Goal: Task Accomplishment & Management: Use online tool/utility

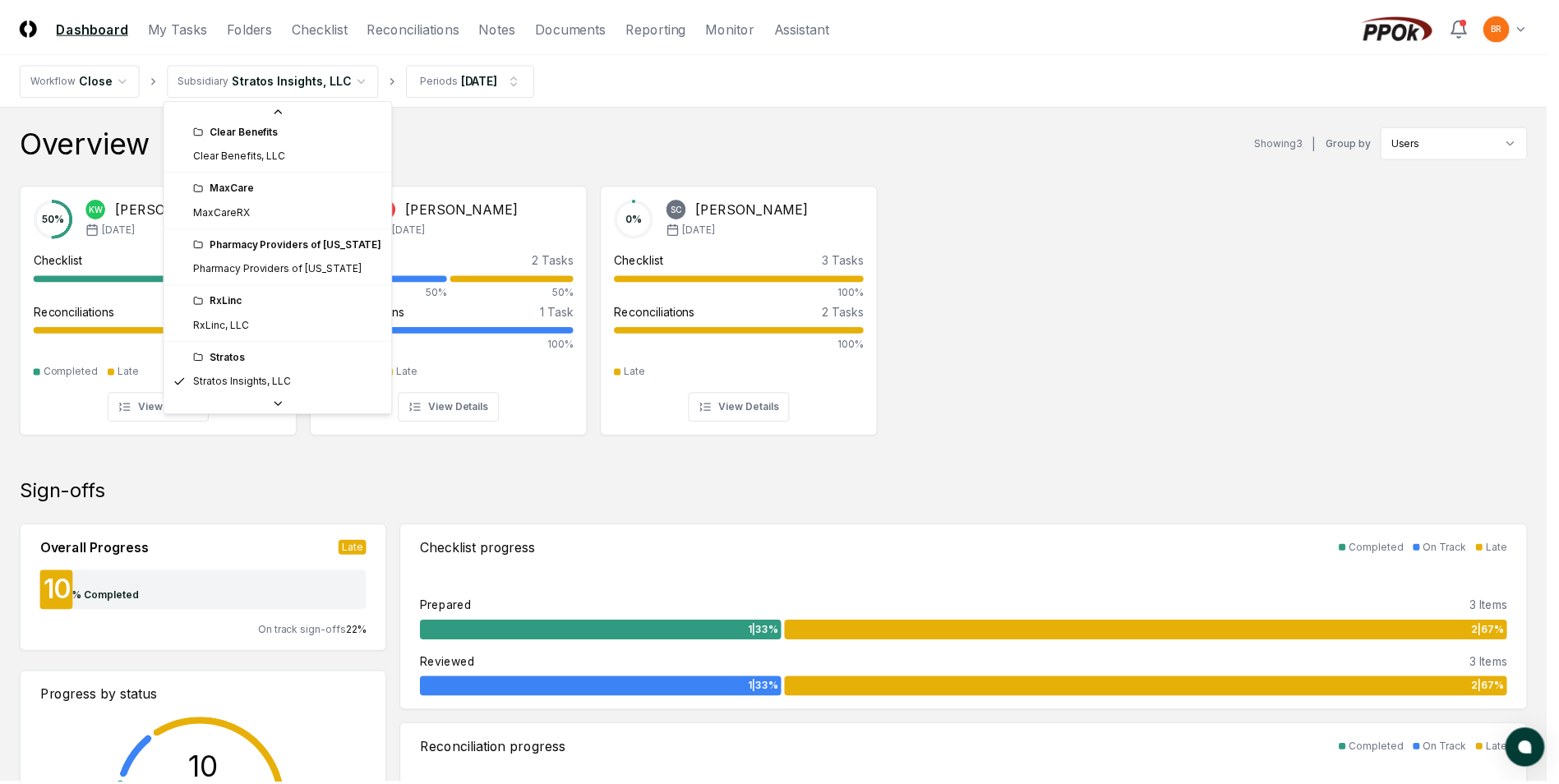
scroll to position [37, 0]
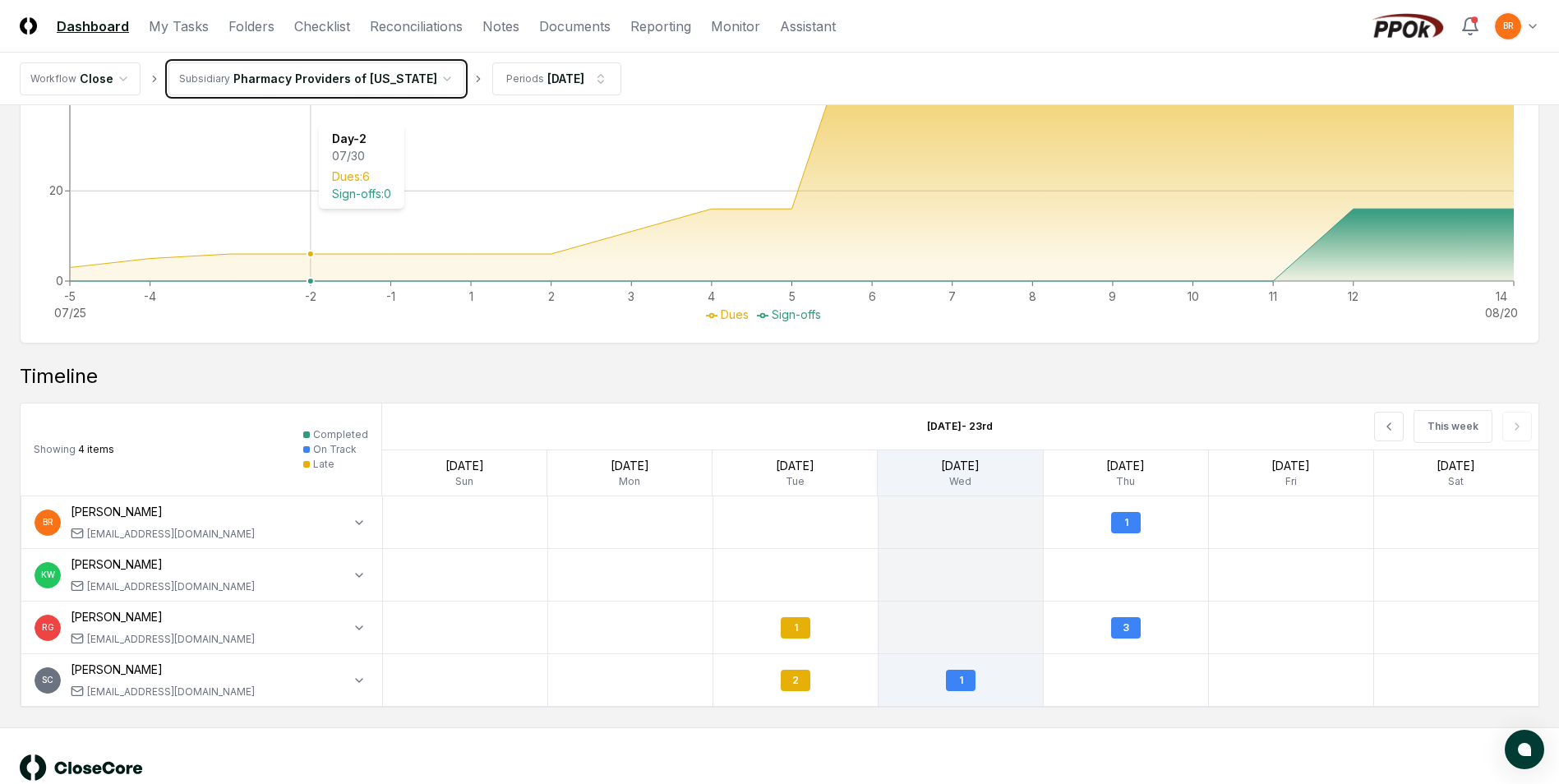
scroll to position [1122, 0]
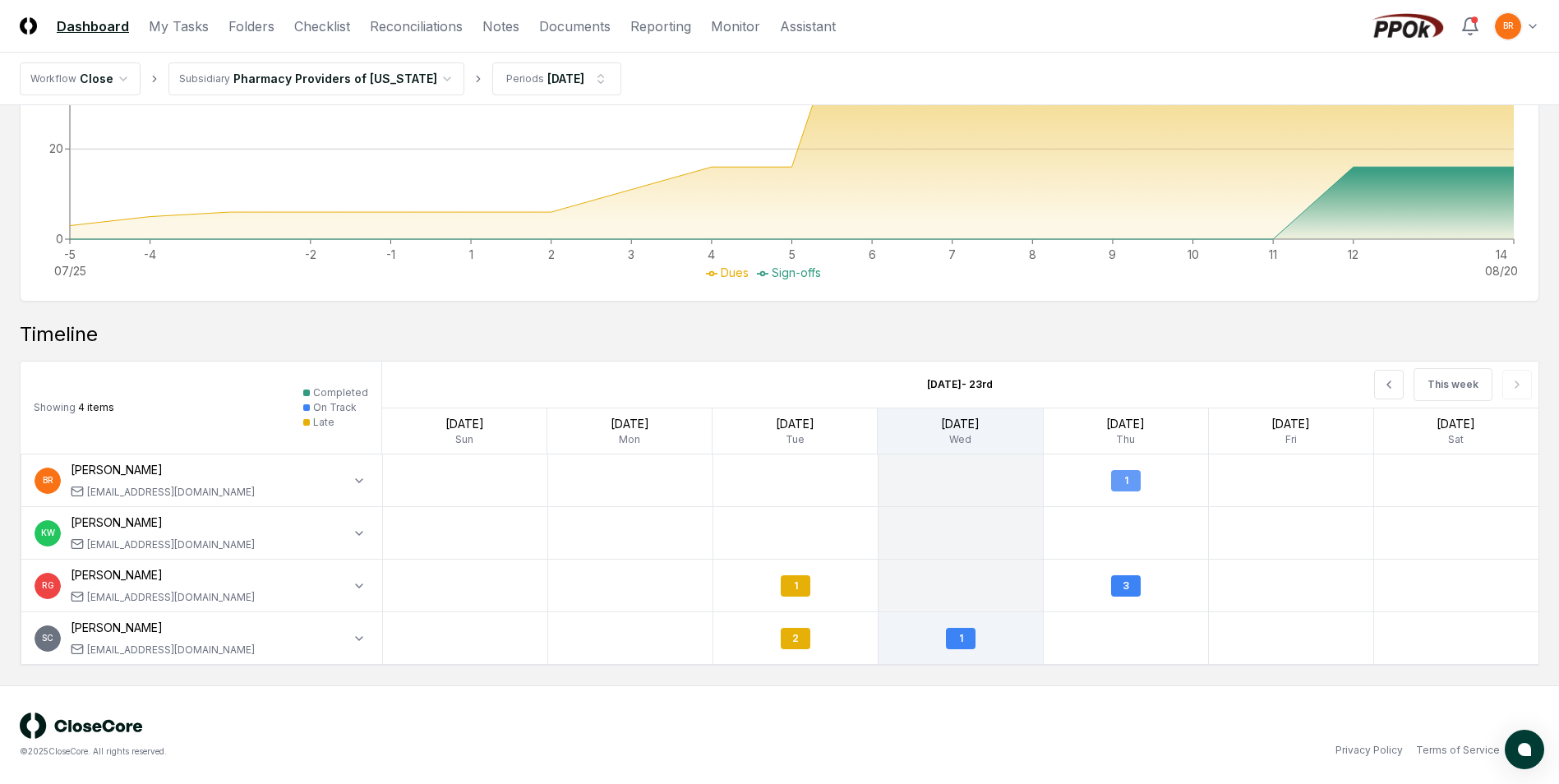
click at [1124, 477] on div "1" at bounding box center [1125, 481] width 29 height 22
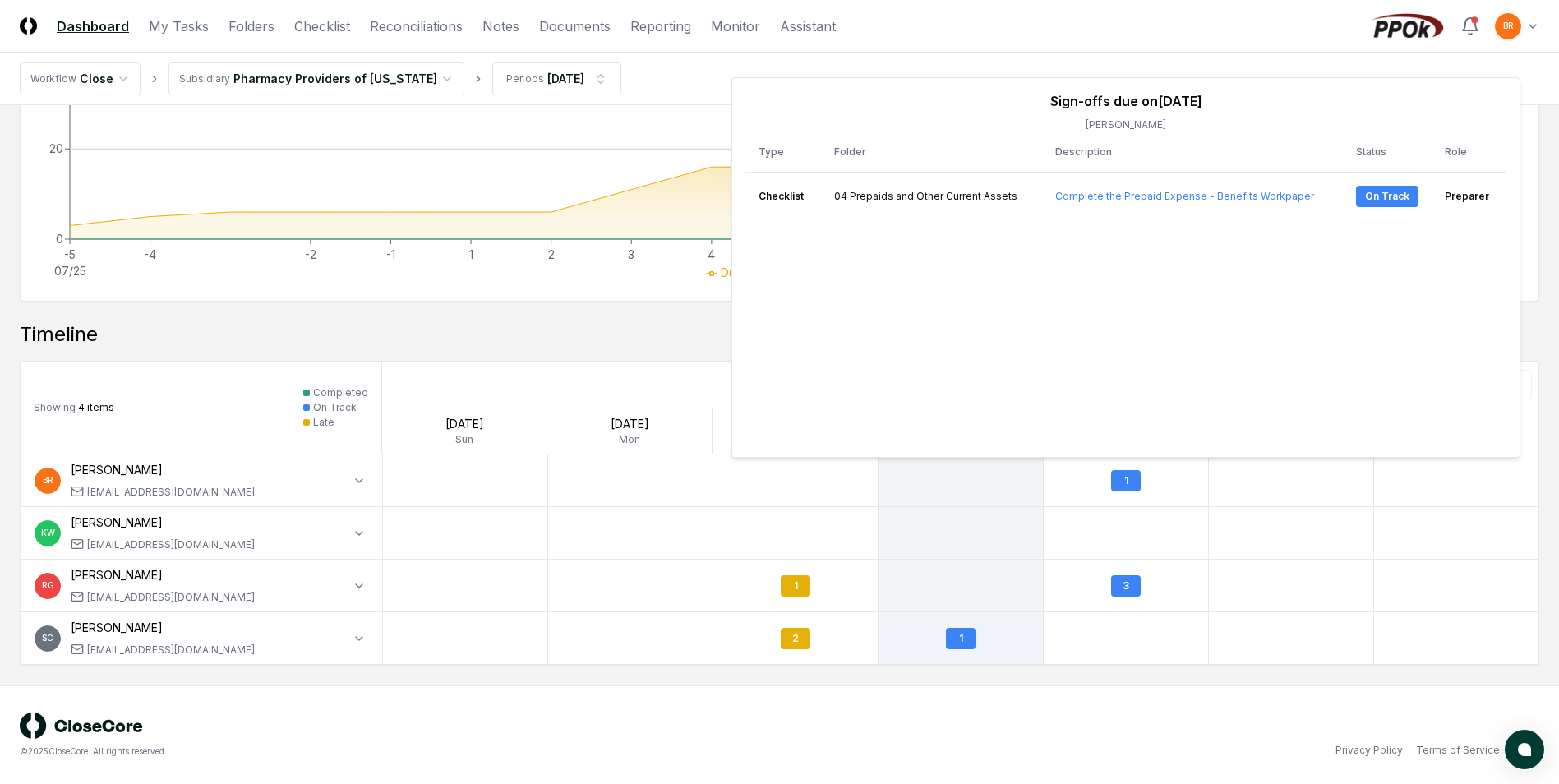
click at [647, 750] on div "© 2025 CloseCore. All rights reserved." at bounding box center [400, 751] width 760 height 13
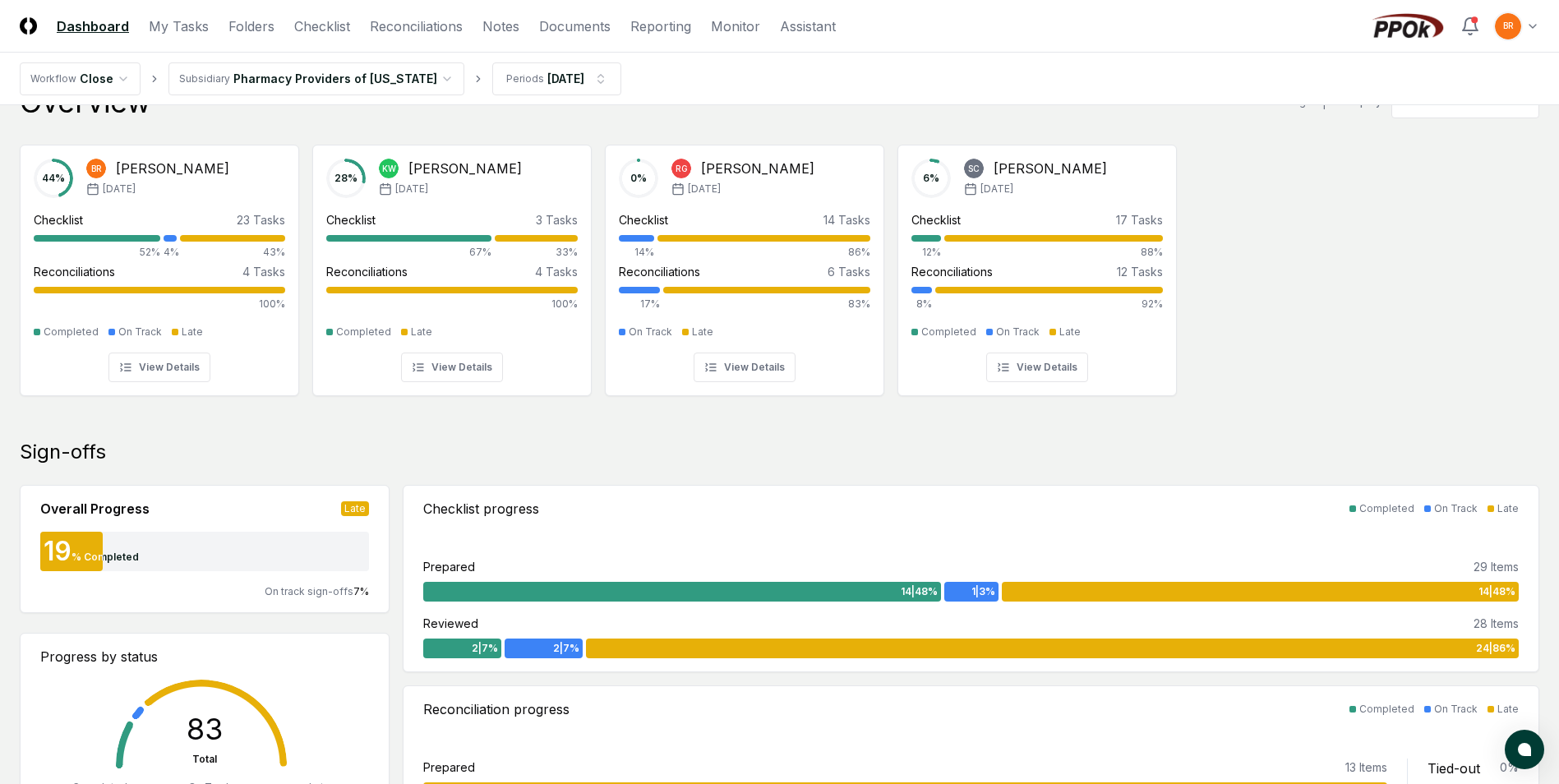
scroll to position [0, 0]
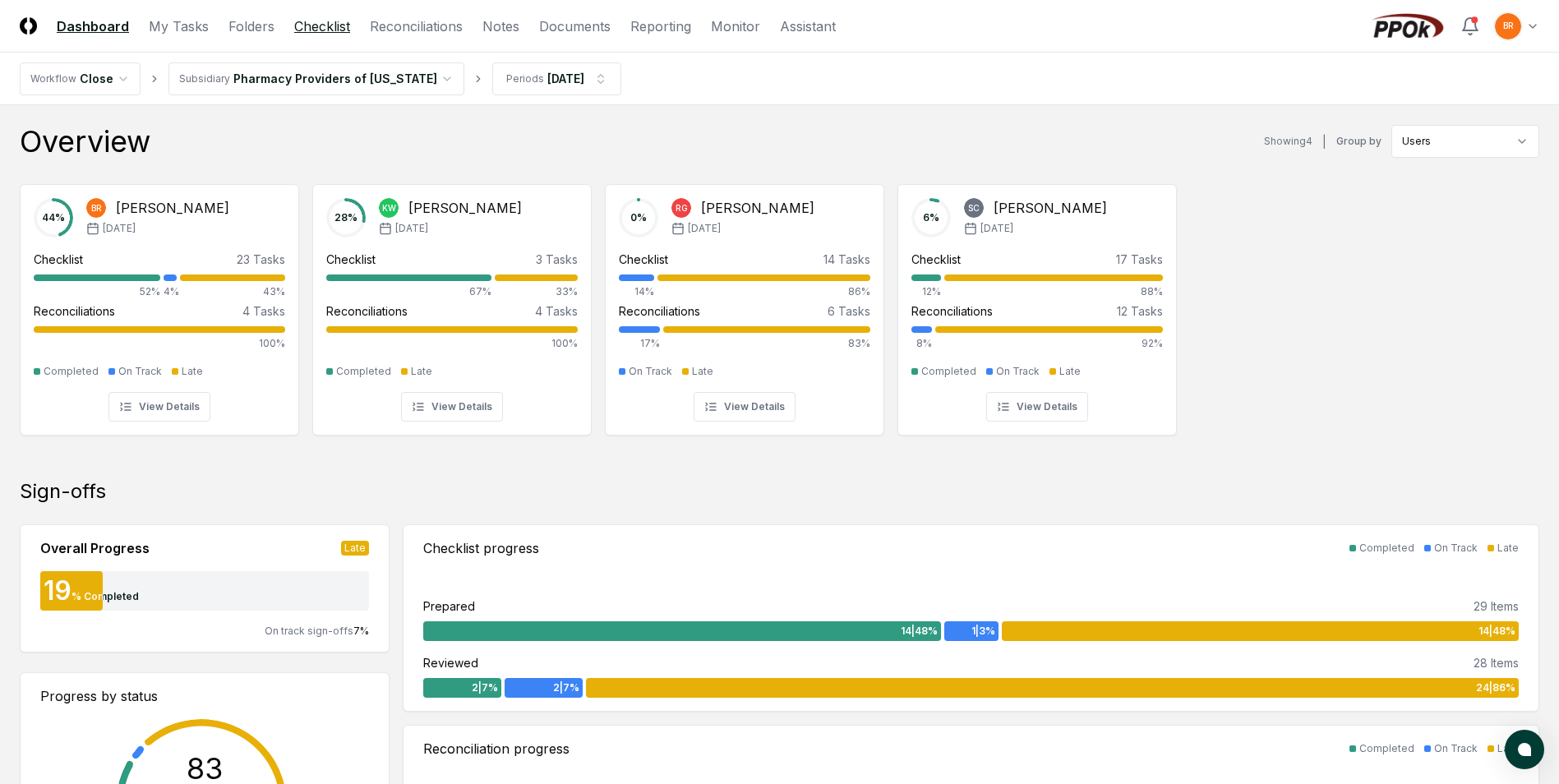
click at [331, 23] on link "Checklist" at bounding box center [322, 27] width 56 height 20
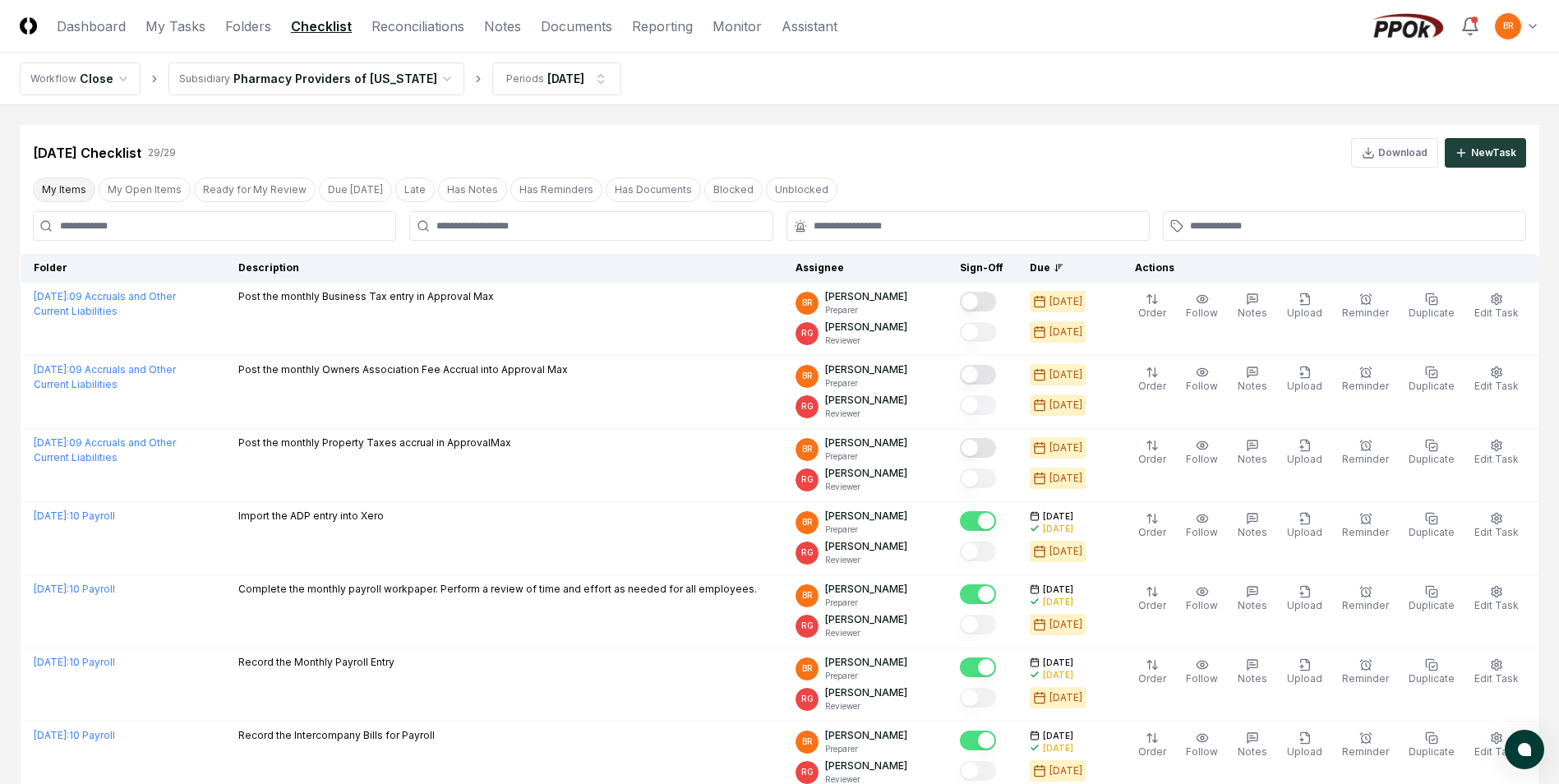
click at [82, 180] on button "My Items" at bounding box center [63, 190] width 63 height 25
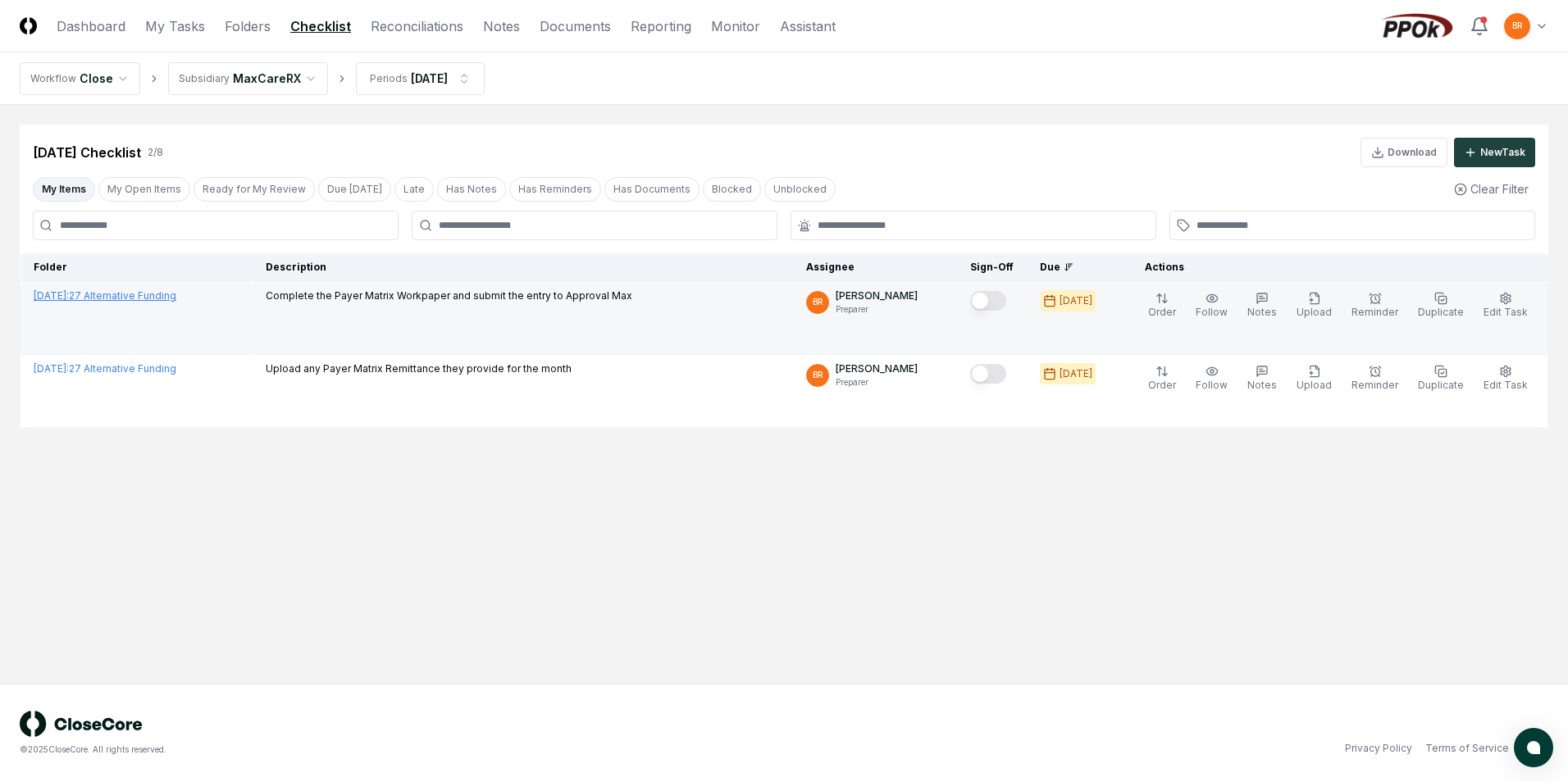
click at [145, 296] on link "[DATE] : 27 Alternative Funding" at bounding box center [104, 295] width 142 height 12
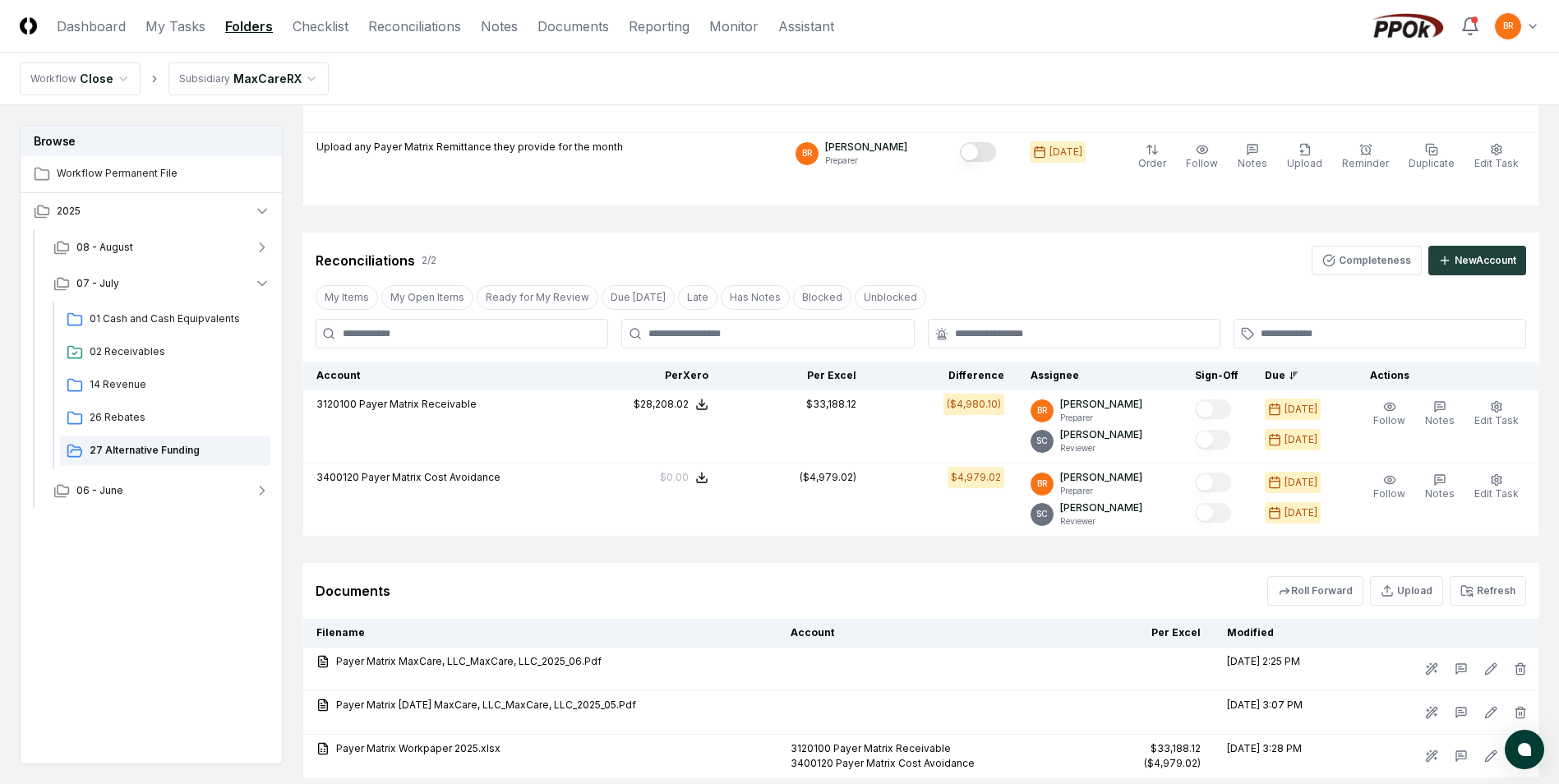
scroll to position [362, 0]
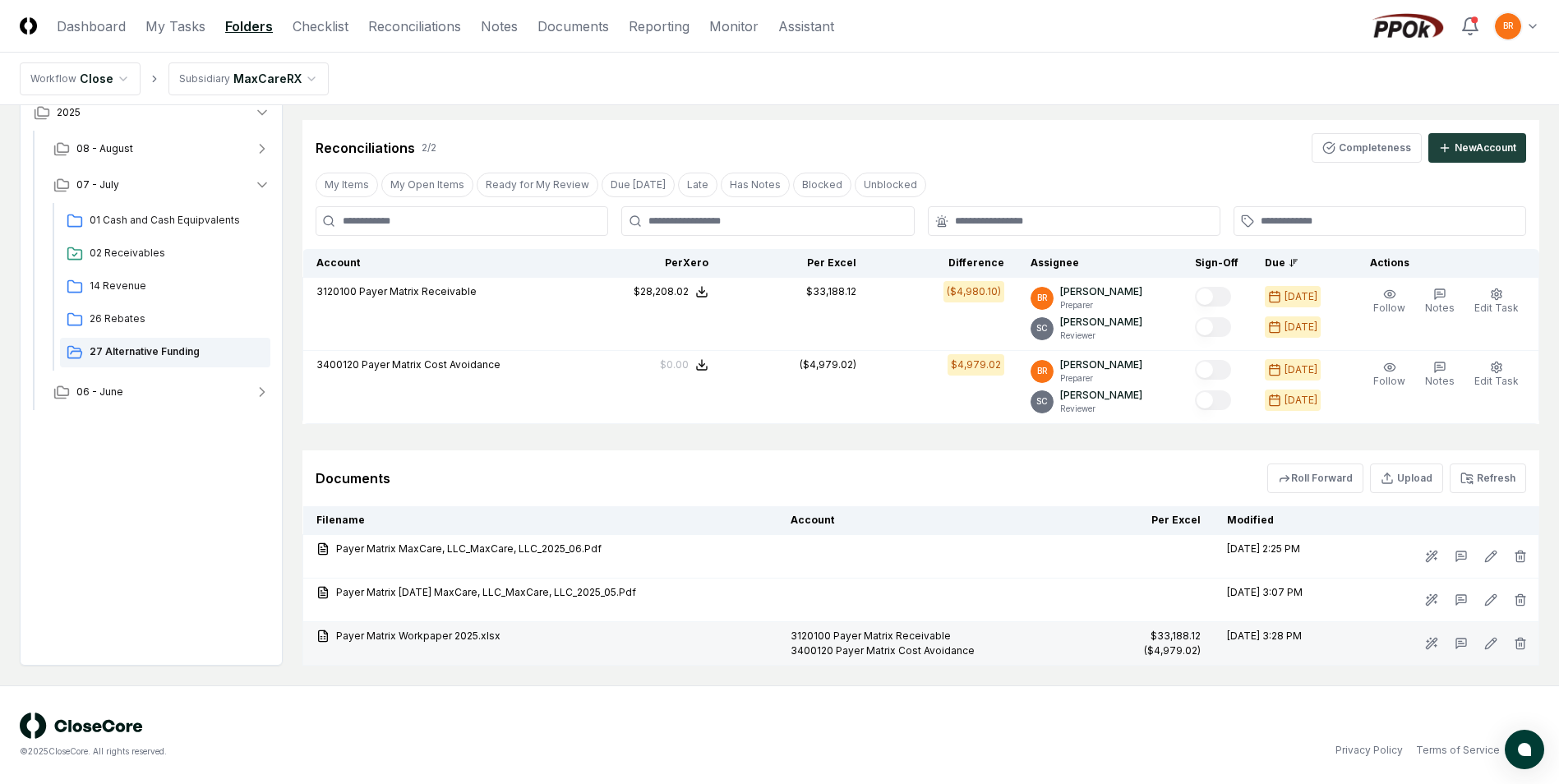
click at [319, 637] on icon at bounding box center [323, 636] width 9 height 11
click at [324, 639] on icon at bounding box center [324, 639] width 1 height 0
click at [826, 649] on div "3400120 Payer Matrix Cost Avoidance" at bounding box center [922, 651] width 262 height 15
click at [1461, 646] on icon at bounding box center [1461, 644] width 10 height 10
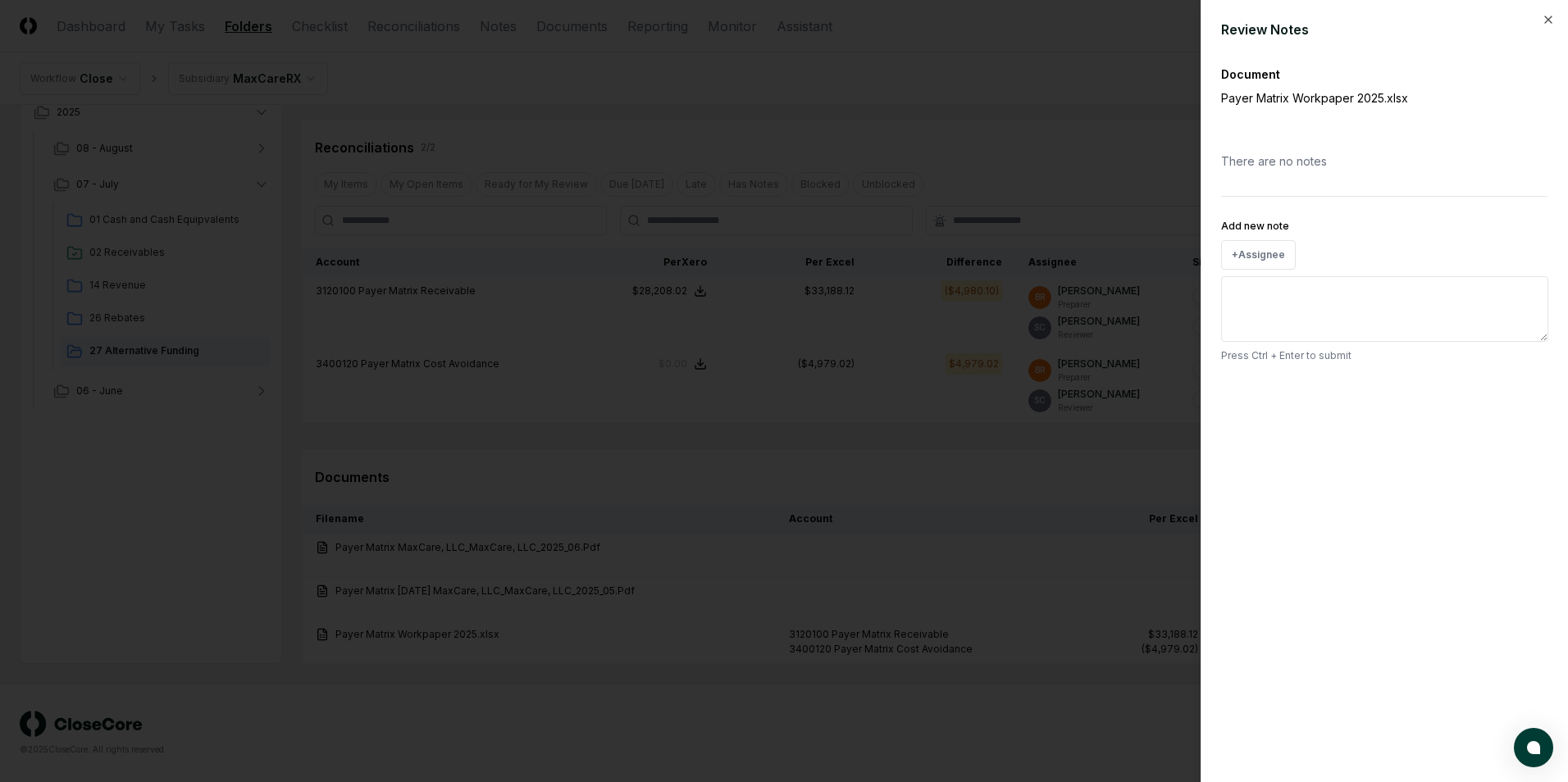
click at [1348, 306] on textarea "Add new note" at bounding box center [1384, 309] width 327 height 66
type textarea "*"
type textarea "**"
type textarea "*"
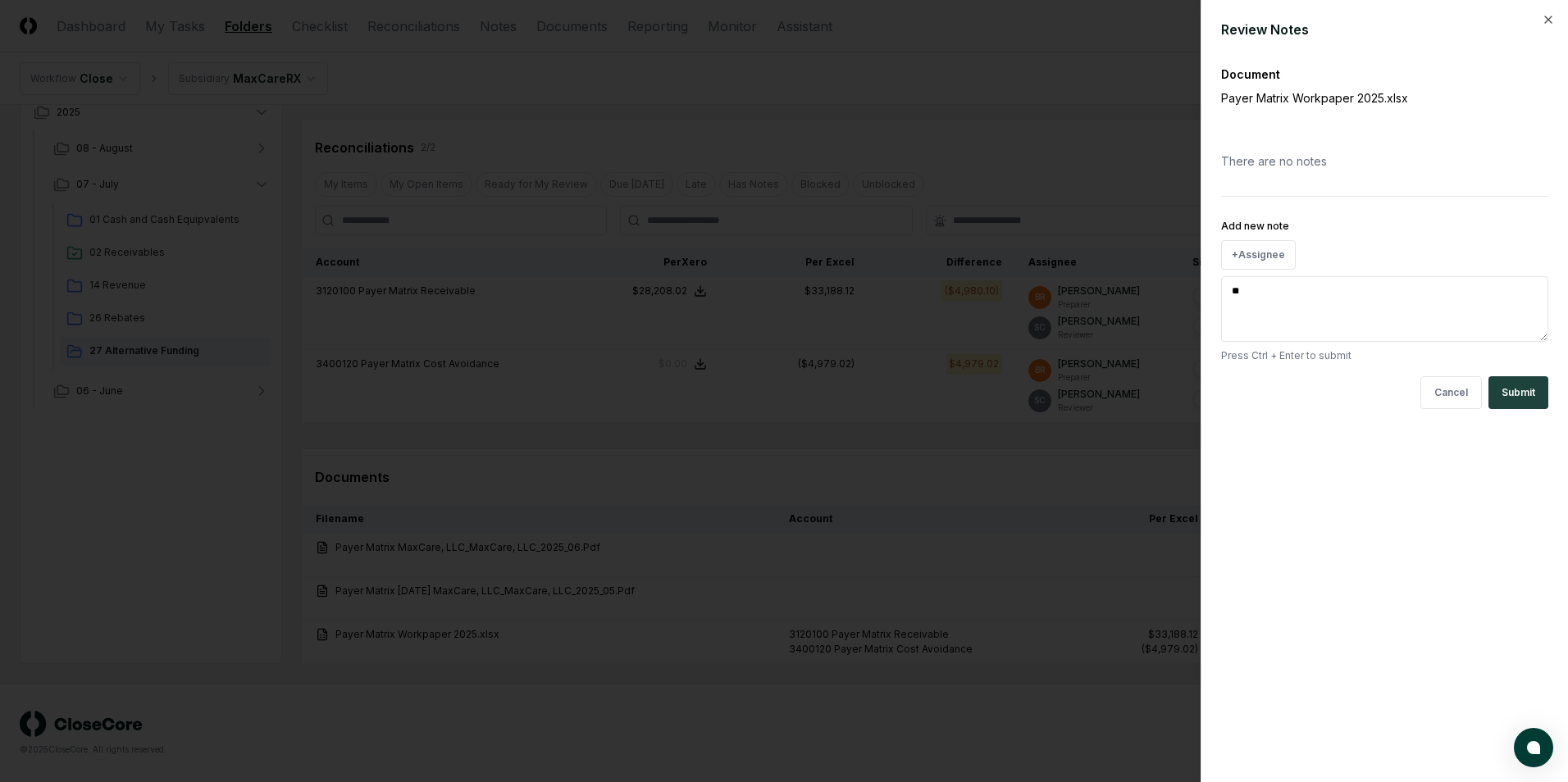
type textarea "***"
type textarea "*"
type textarea "****"
type textarea "*"
type textarea "*****"
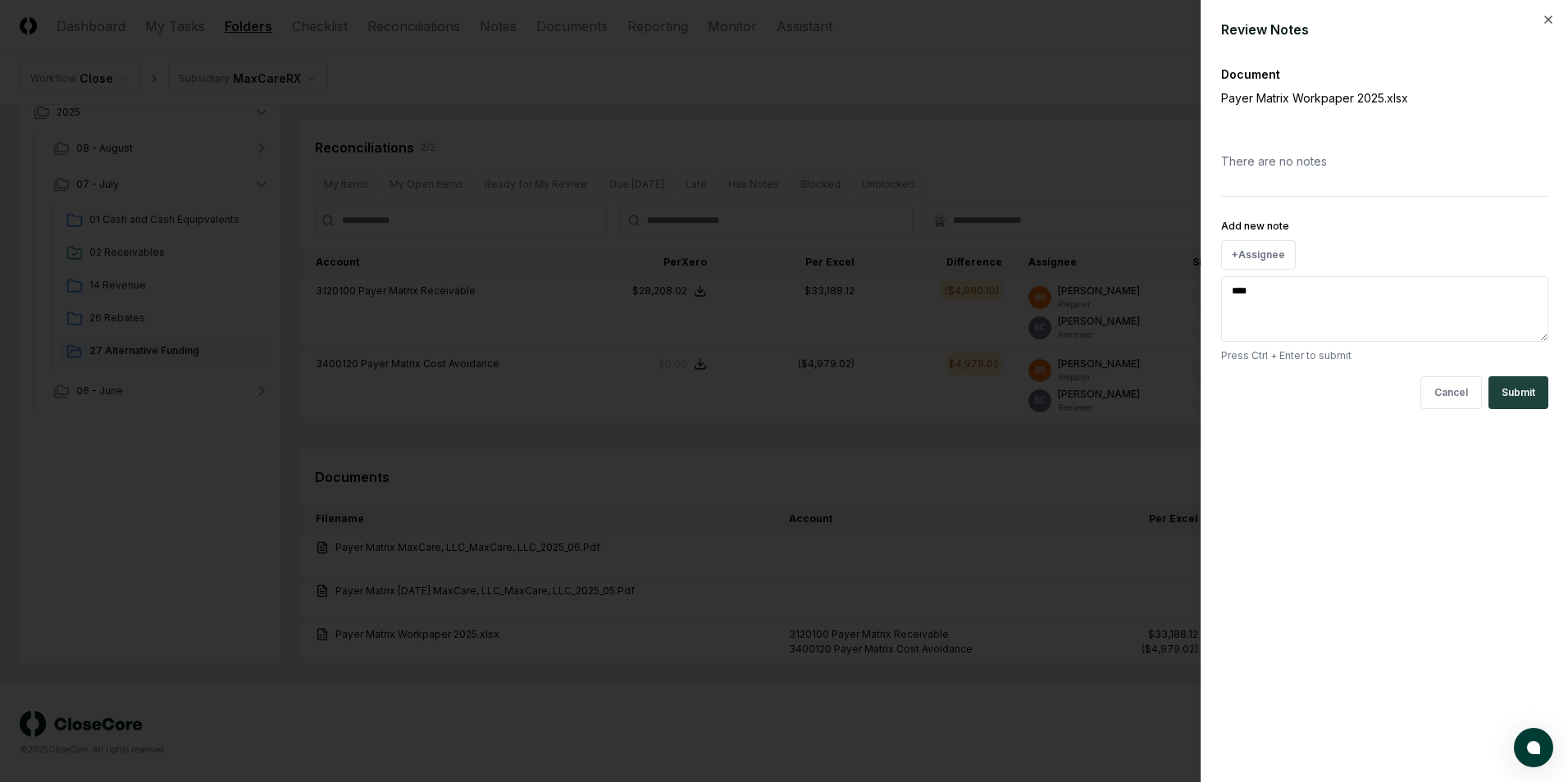
type textarea "*"
type textarea "******"
type textarea "*"
type textarea "******"
type textarea "*"
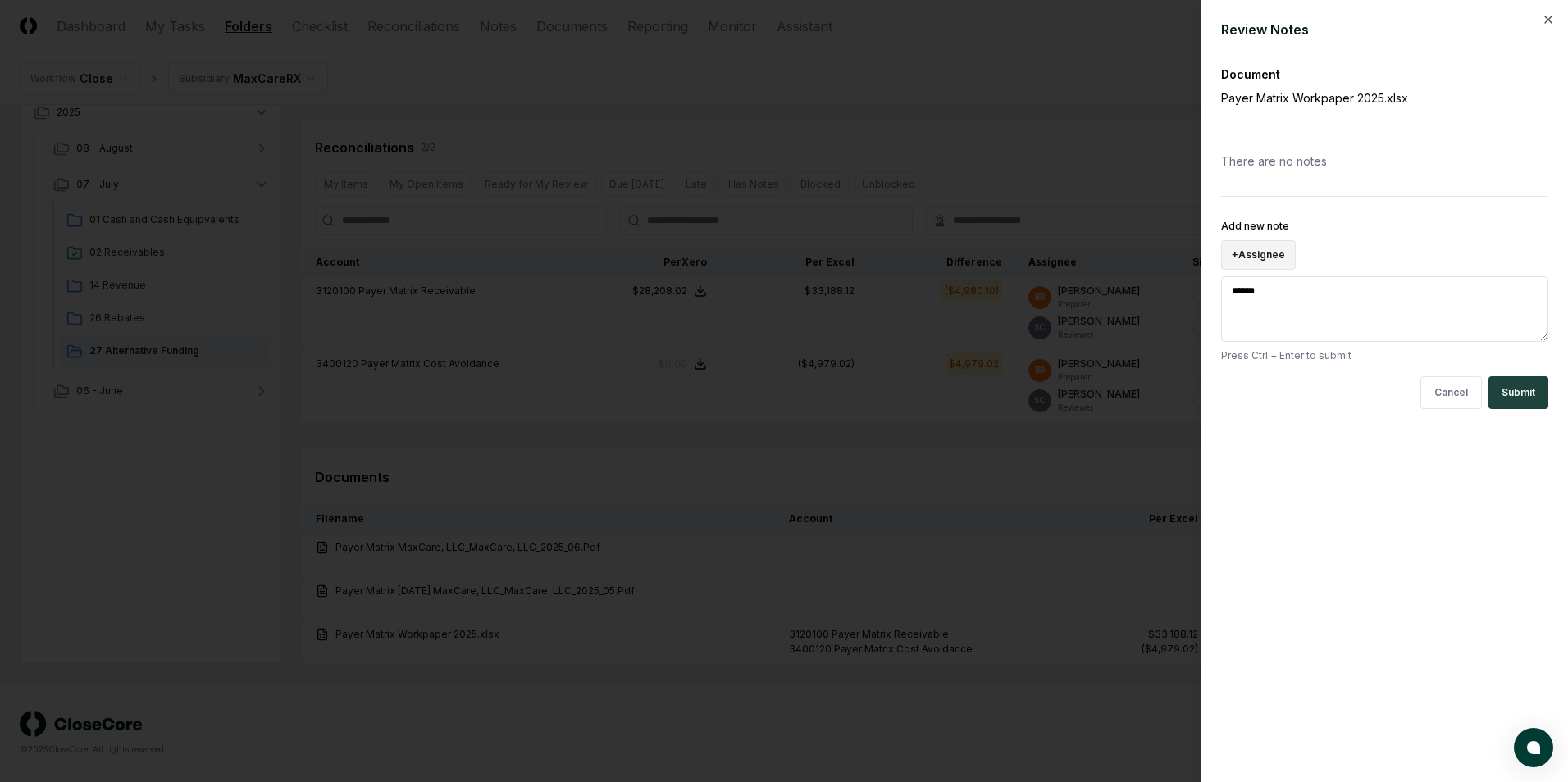
click at [1271, 258] on button "+ Assignee" at bounding box center [1258, 255] width 75 height 29
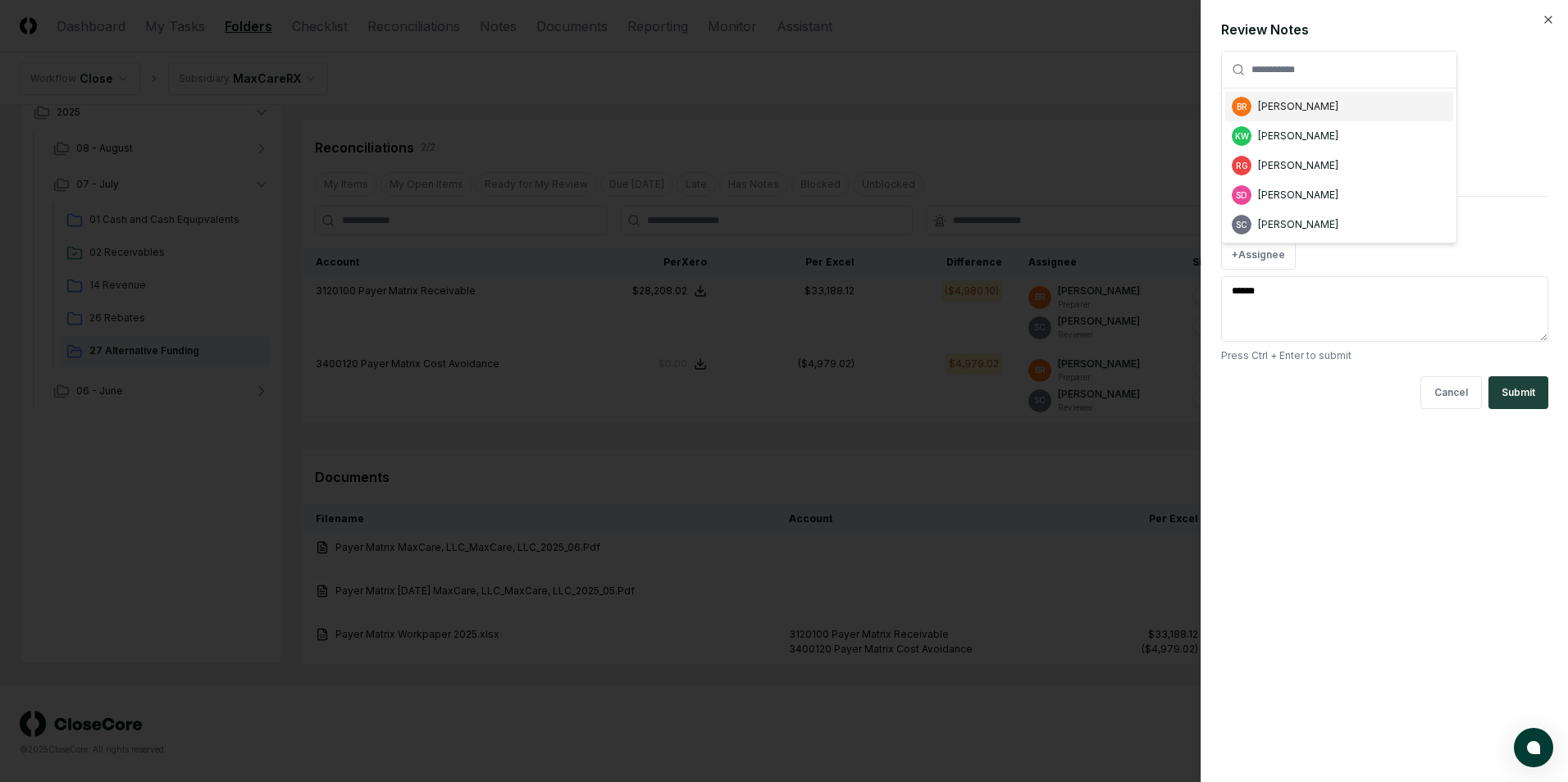
click at [1352, 402] on div "Cancel Submit" at bounding box center [1384, 392] width 327 height 32
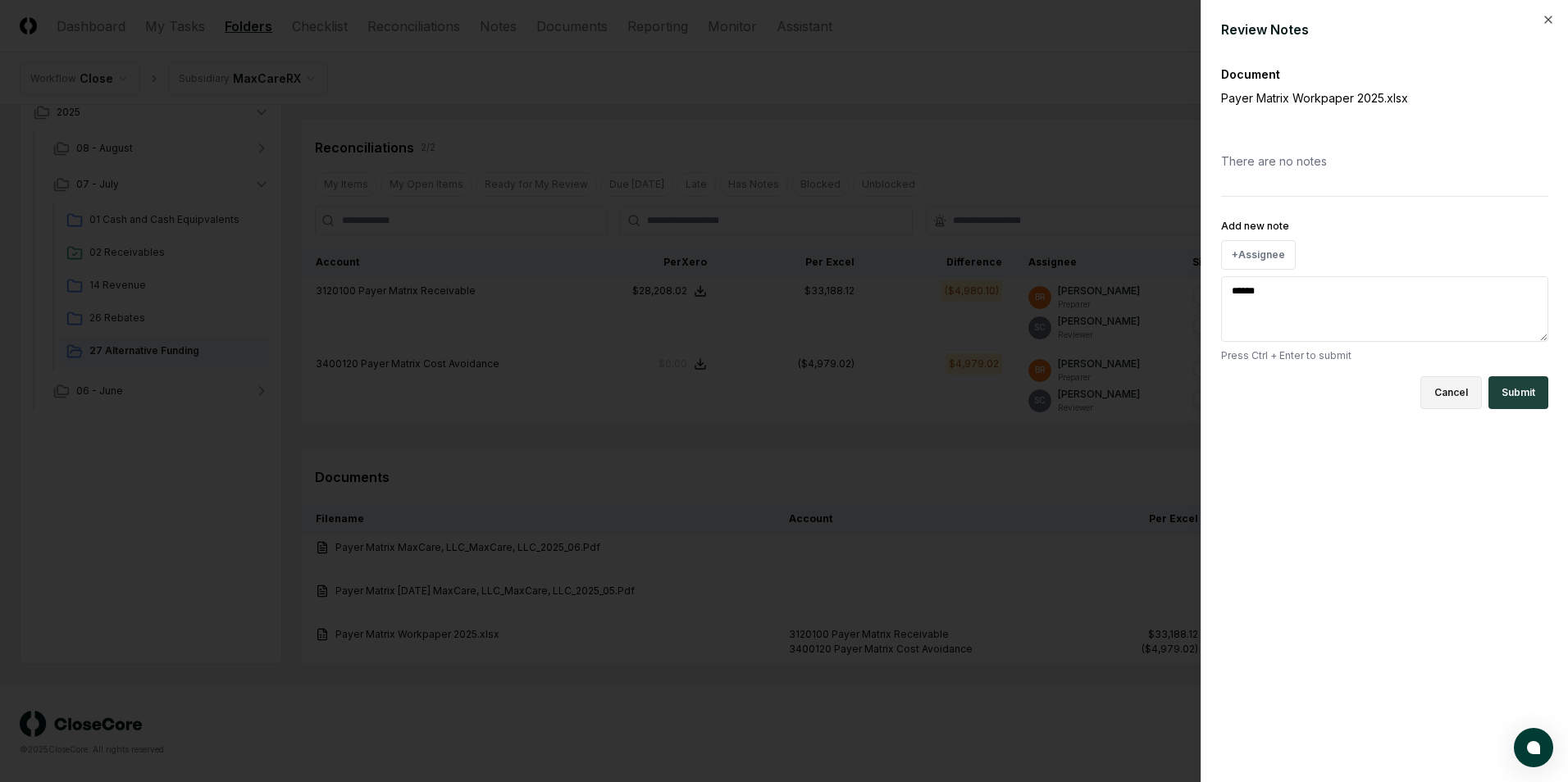
click at [1451, 394] on button "Cancel" at bounding box center [1451, 392] width 62 height 32
click at [1549, 22] on icon "button" at bounding box center [1548, 20] width 13 height 13
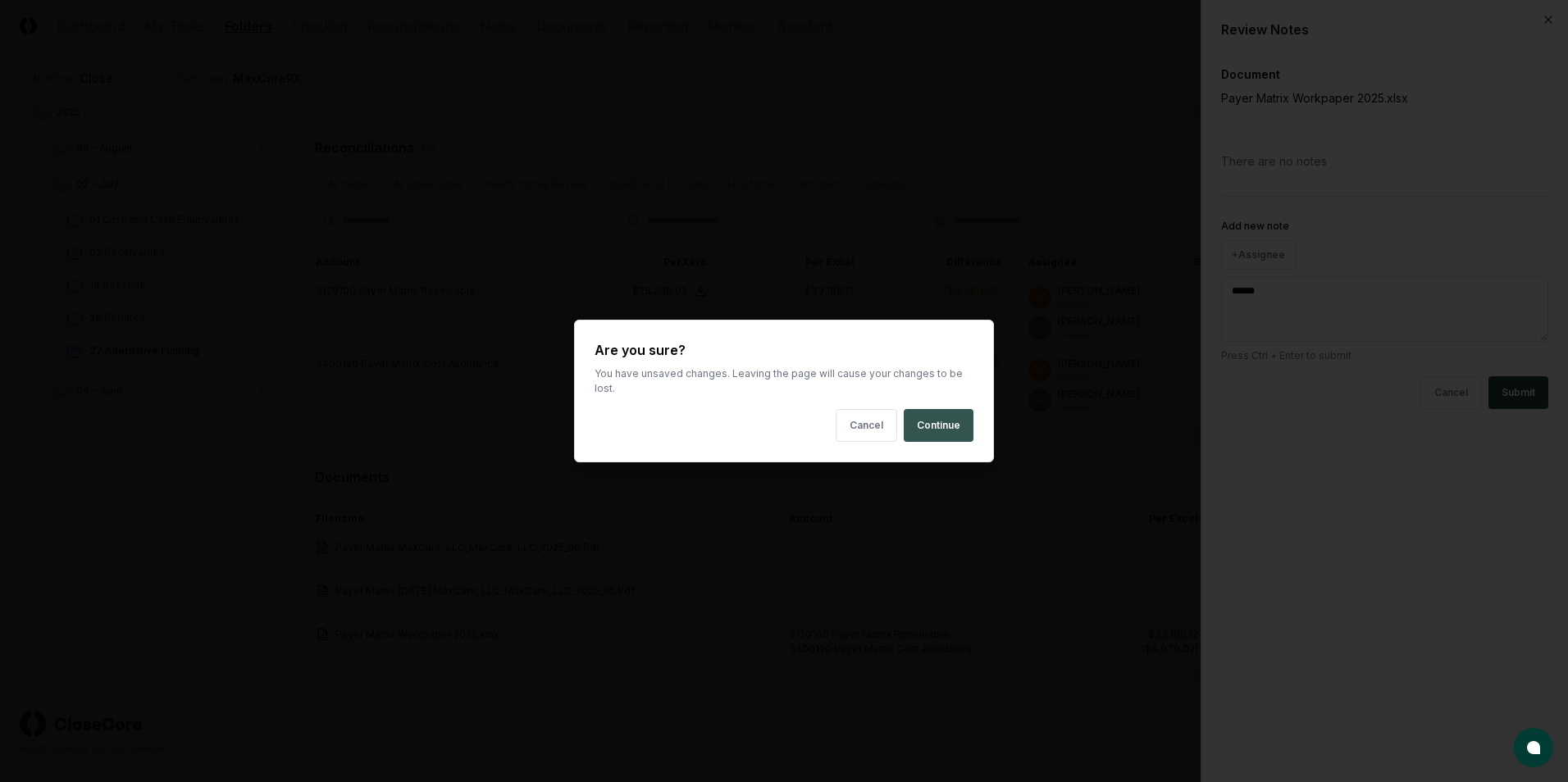
click at [924, 420] on button "Continue" at bounding box center [939, 425] width 70 height 32
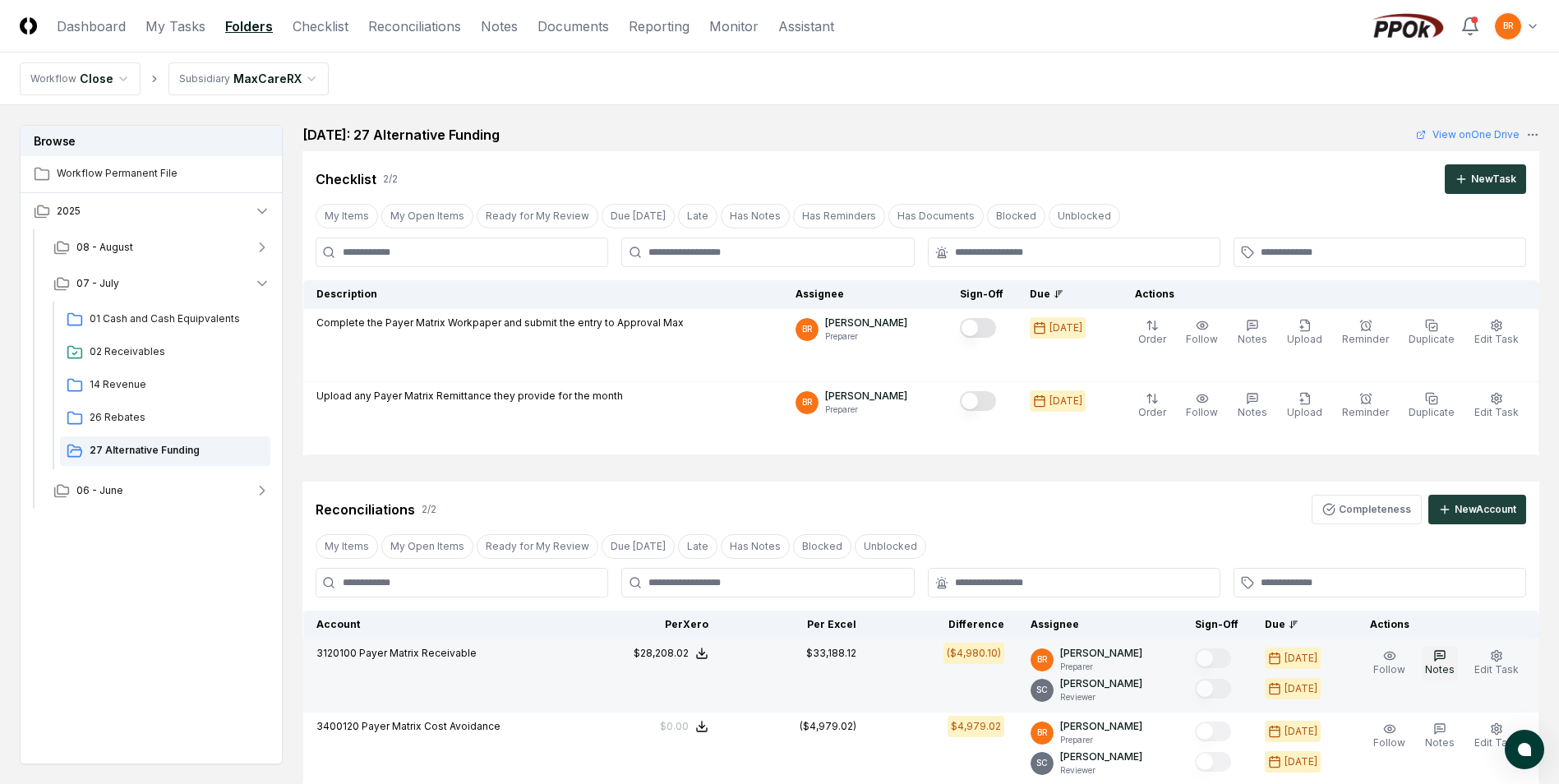
click at [1446, 661] on icon "button" at bounding box center [1440, 656] width 13 height 13
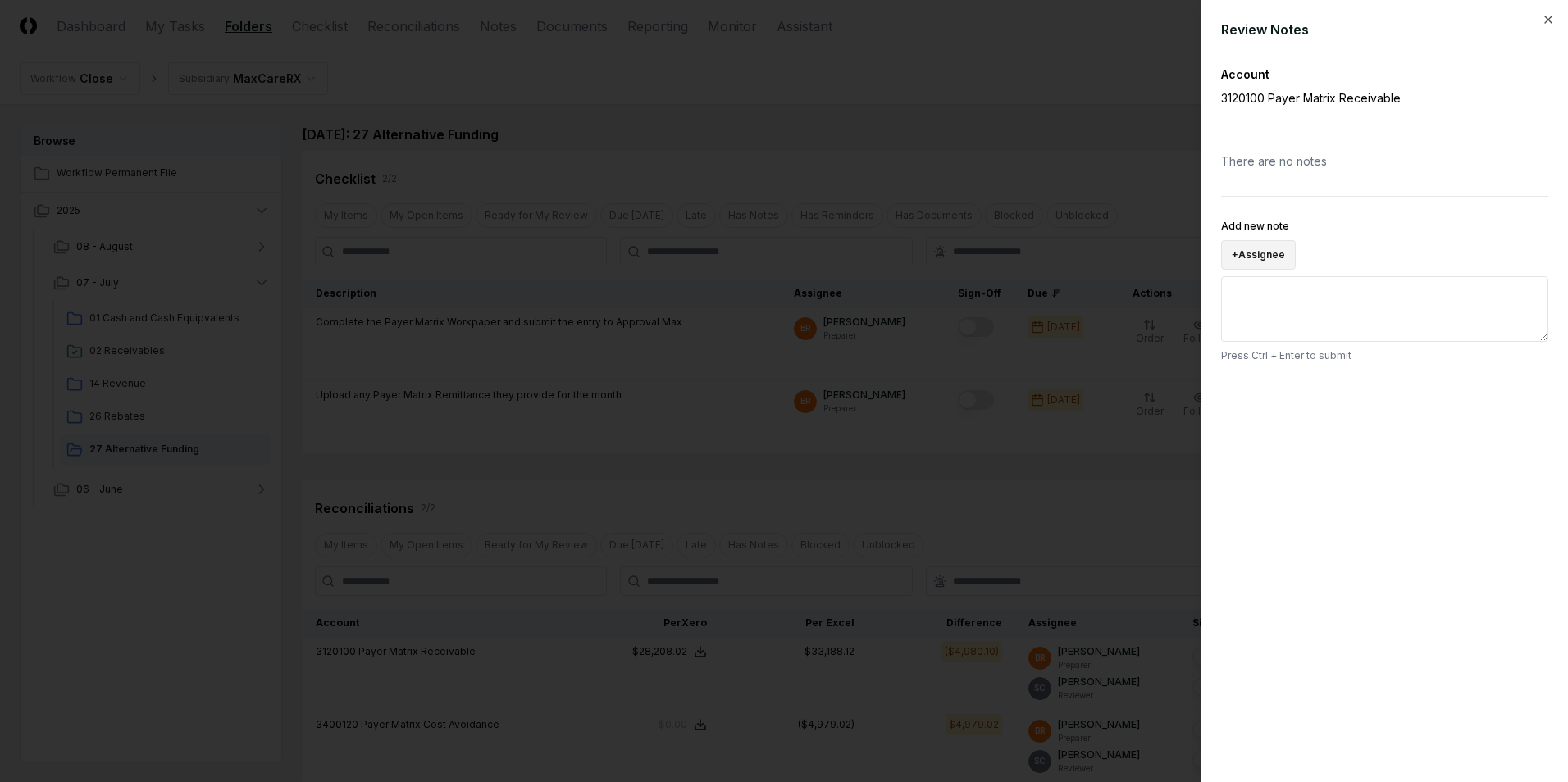
click at [1273, 248] on button "+ Assignee" at bounding box center [1258, 255] width 75 height 29
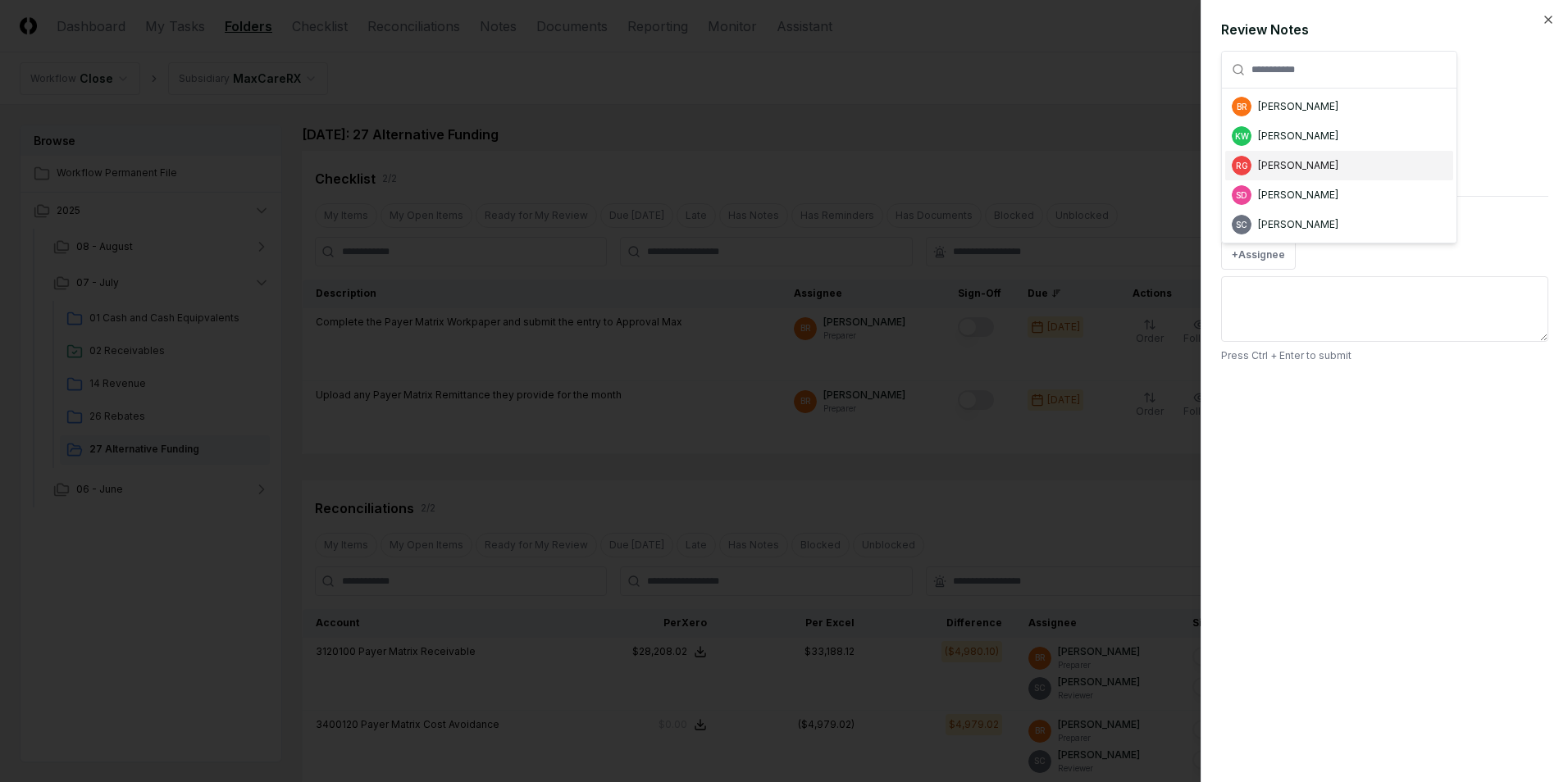
click at [1304, 166] on div "[PERSON_NAME]" at bounding box center [1298, 166] width 81 height 15
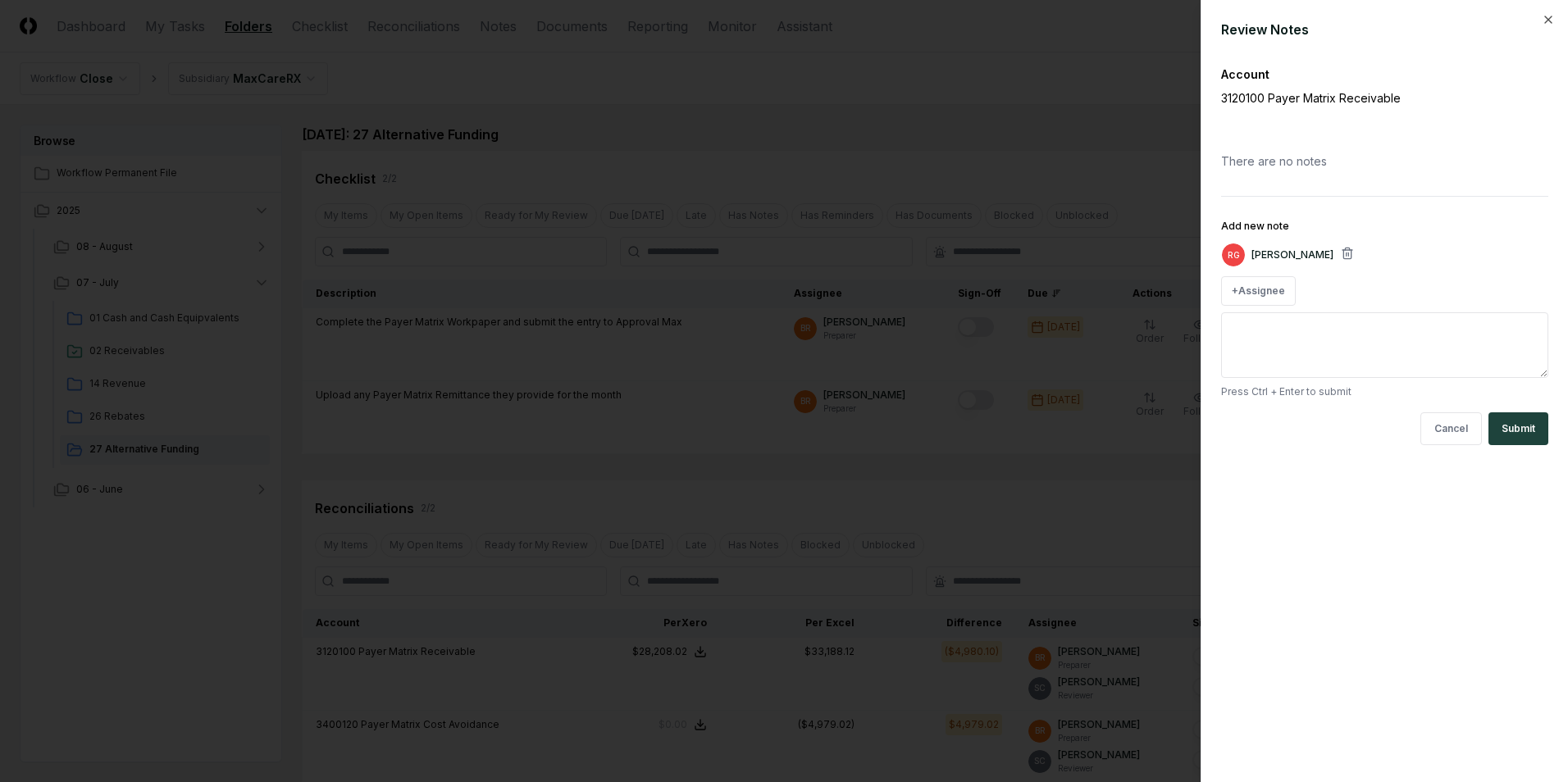
click at [1316, 349] on textarea "Add new note" at bounding box center [1384, 344] width 327 height 66
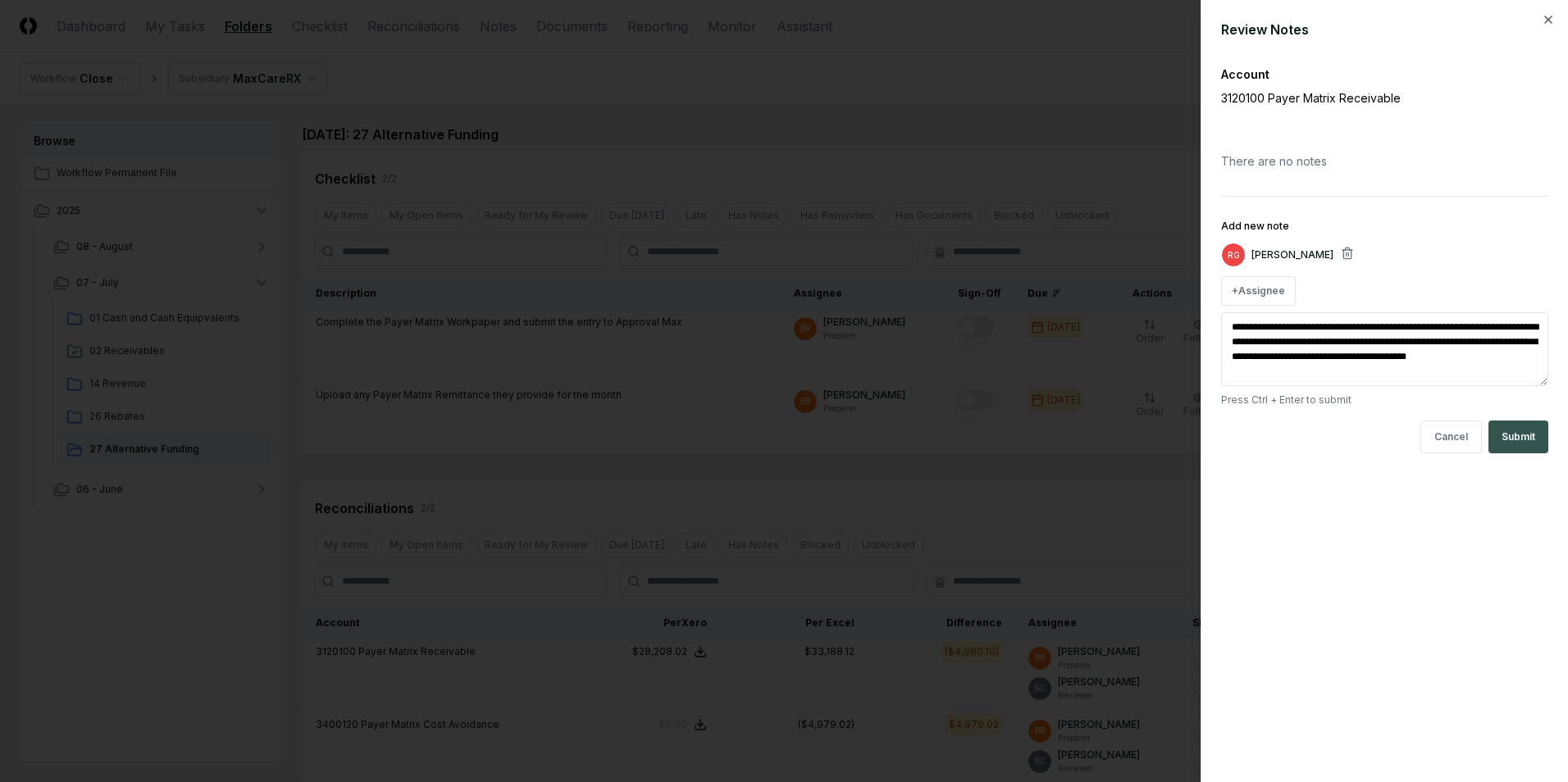
type textarea "**********"
click at [1526, 429] on button "Submit" at bounding box center [1518, 436] width 60 height 32
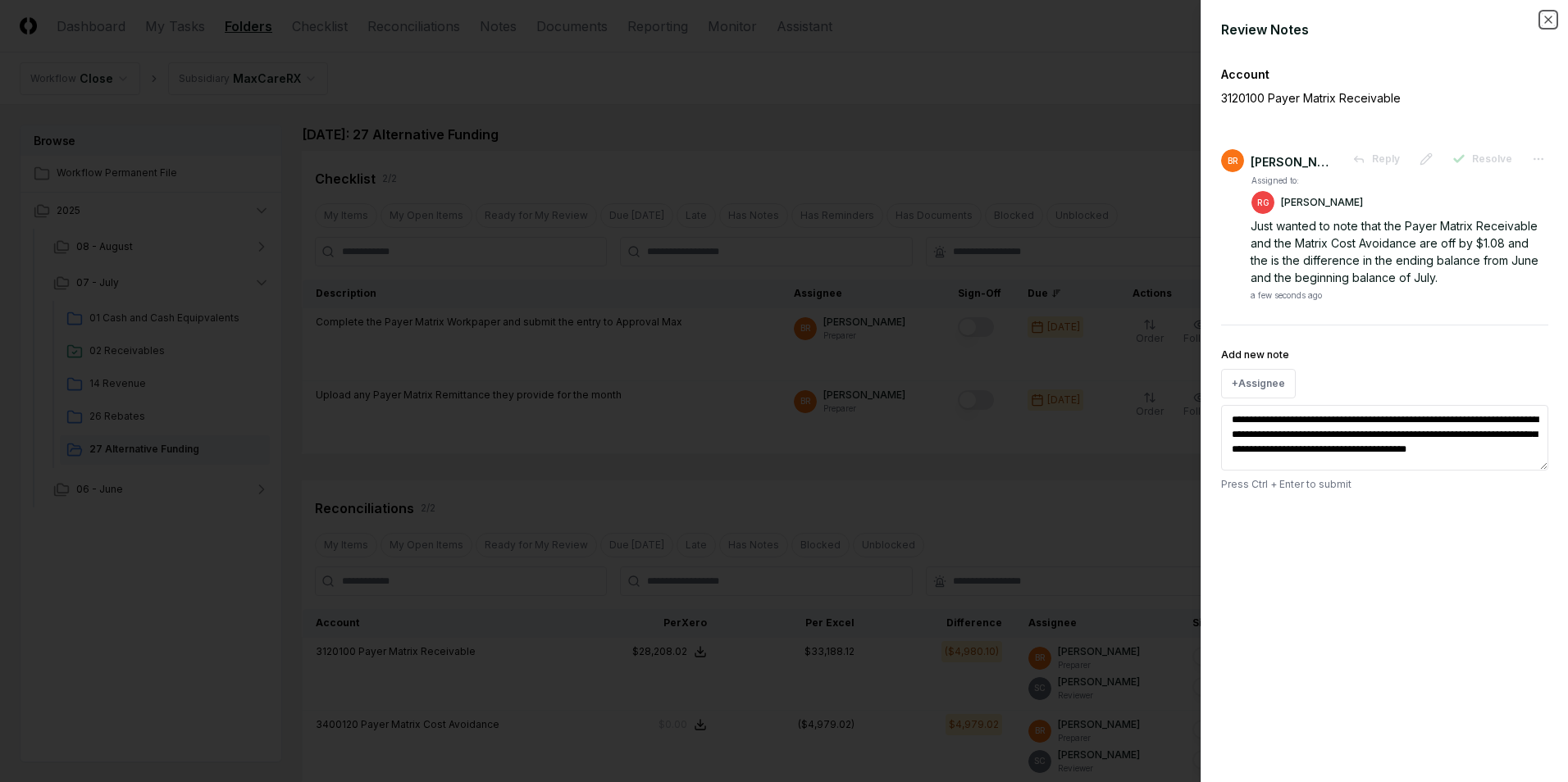
click at [1544, 23] on icon "button" at bounding box center [1548, 20] width 13 height 13
